Goal: Task Accomplishment & Management: Use online tool/utility

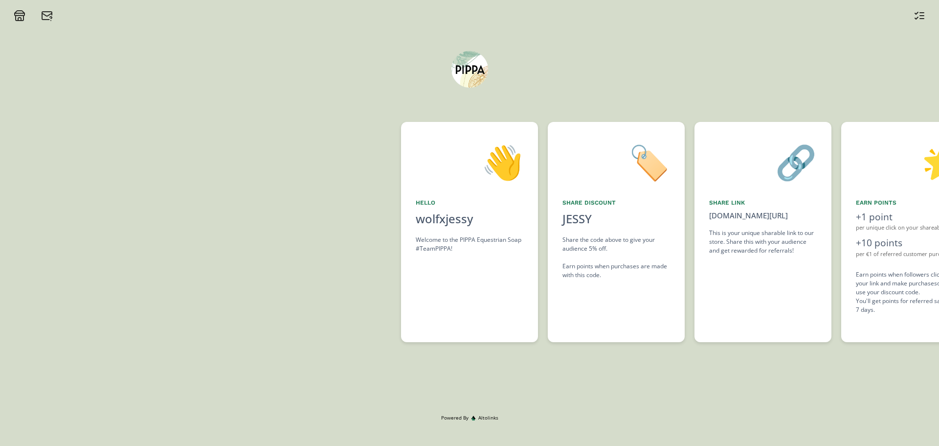
drag, startPoint x: 703, startPoint y: 320, endPoint x: 490, endPoint y: 331, distance: 213.0
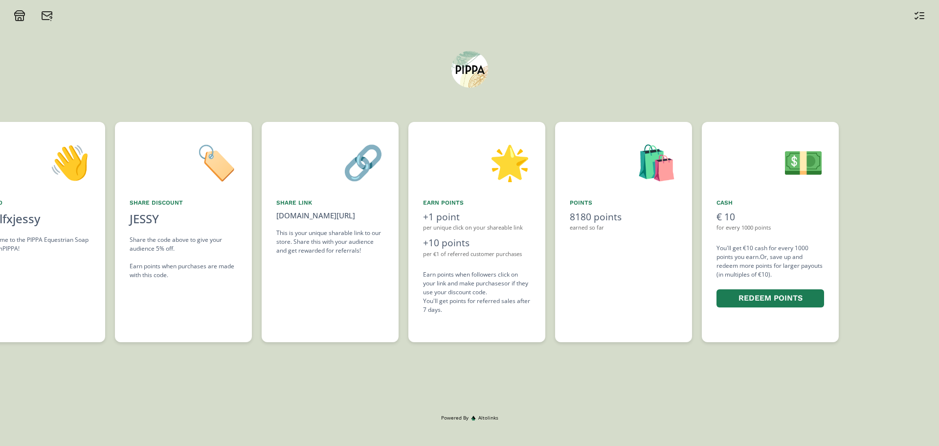
drag, startPoint x: 552, startPoint y: 327, endPoint x: 359, endPoint y: 331, distance: 192.7
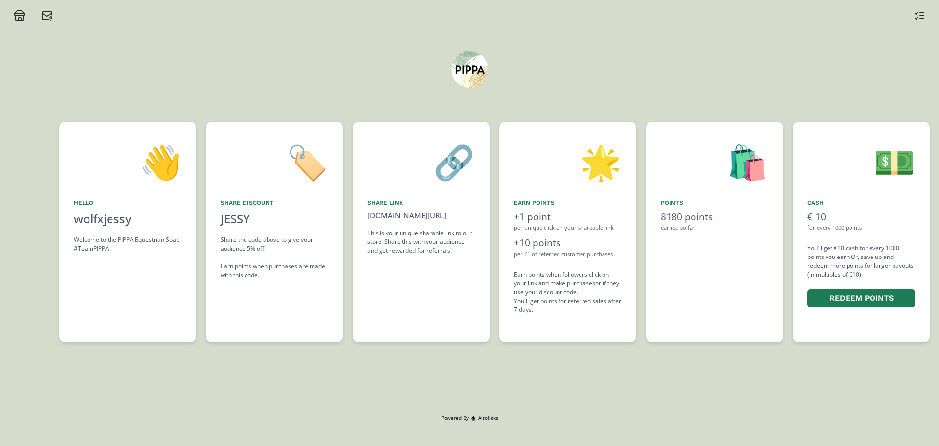
drag, startPoint x: 747, startPoint y: 260, endPoint x: 727, endPoint y: 261, distance: 20.1
click at [849, 295] on button "Redeem points" at bounding box center [861, 298] width 108 height 21
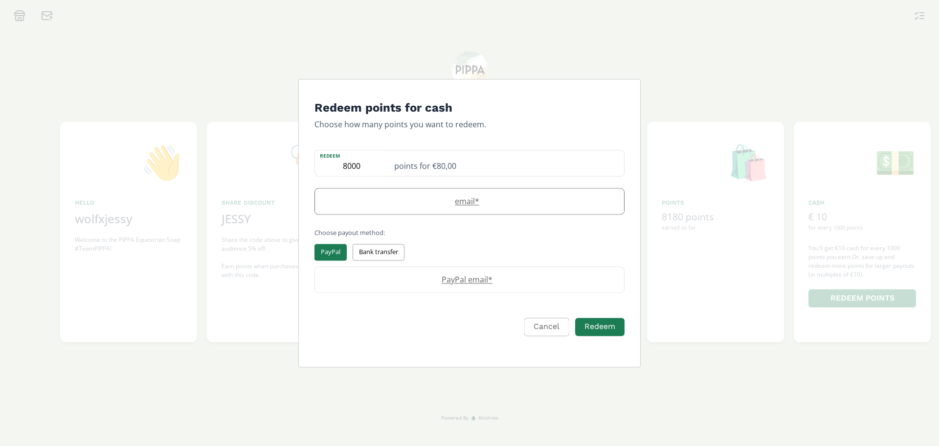
click at [499, 201] on label "email *" at bounding box center [464, 202] width 299 height 12
type input "[EMAIL_ADDRESS][DOMAIN_NAME]"
drag, startPoint x: 445, startPoint y: 207, endPoint x: 294, endPoint y: 208, distance: 151.1
click at [294, 208] on div "Redeem points for cash Choose how many points you want to redeem. Redeem 8000 p…" at bounding box center [469, 223] width 939 height 446
drag, startPoint x: 439, startPoint y: 207, endPoint x: 374, endPoint y: 211, distance: 65.2
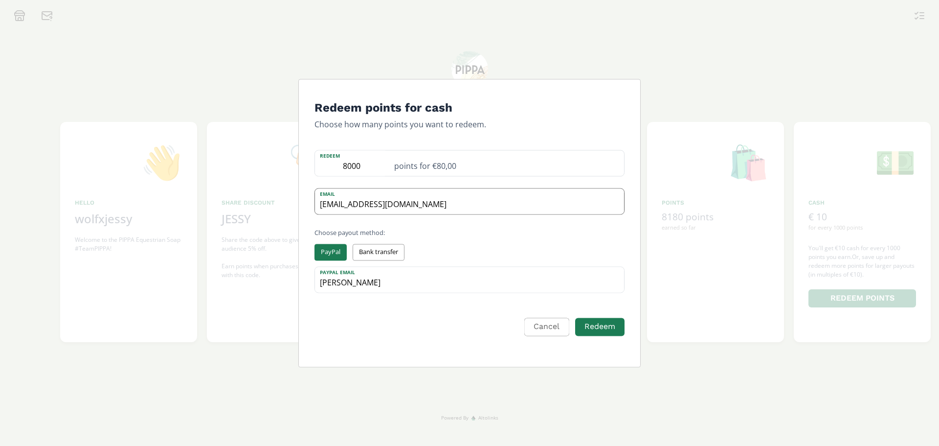
click at [374, 211] on input "[EMAIL_ADDRESS][DOMAIN_NAME]" at bounding box center [469, 201] width 309 height 25
click at [440, 207] on input "[EMAIL_ADDRESS][DOMAIN_NAME]" at bounding box center [469, 201] width 309 height 25
click at [358, 311] on div "Cancel Redeem" at bounding box center [470, 333] width 326 height 50
drag, startPoint x: 382, startPoint y: 283, endPoint x: 336, endPoint y: 286, distance: 45.6
click at [336, 286] on input "[PERSON_NAME]" at bounding box center [469, 279] width 309 height 25
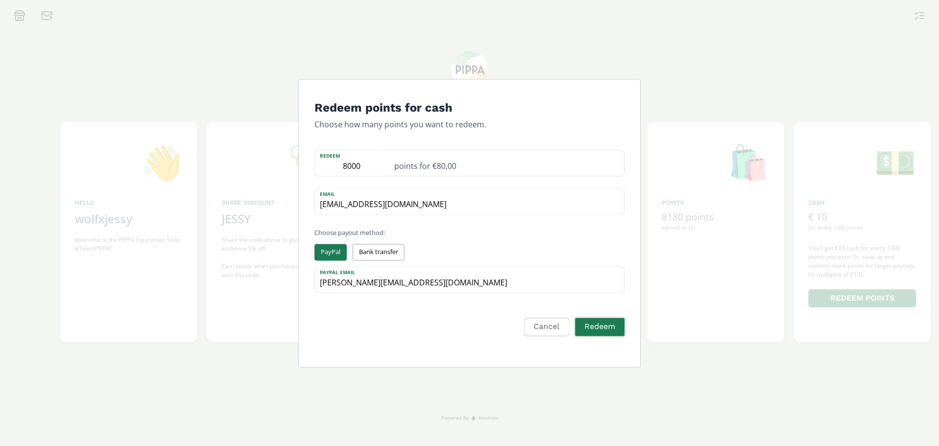
type input "[PERSON_NAME][EMAIL_ADDRESS][DOMAIN_NAME]"
click at [602, 331] on button "Redeem" at bounding box center [600, 326] width 52 height 21
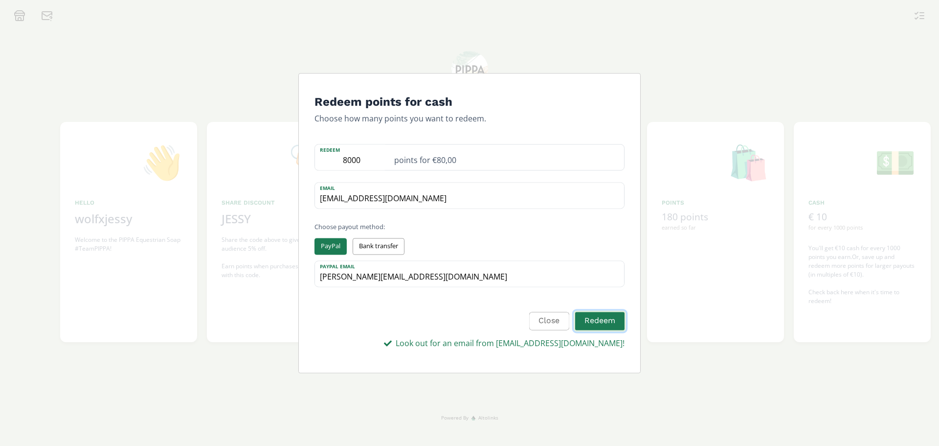
click at [598, 318] on button "Redeem" at bounding box center [600, 320] width 52 height 21
click at [671, 61] on div "Redeem points for cash Choose how many points you want to redeem. Redeem 8000 p…" at bounding box center [469, 223] width 939 height 446
